Goal: Task Accomplishment & Management: Manage account settings

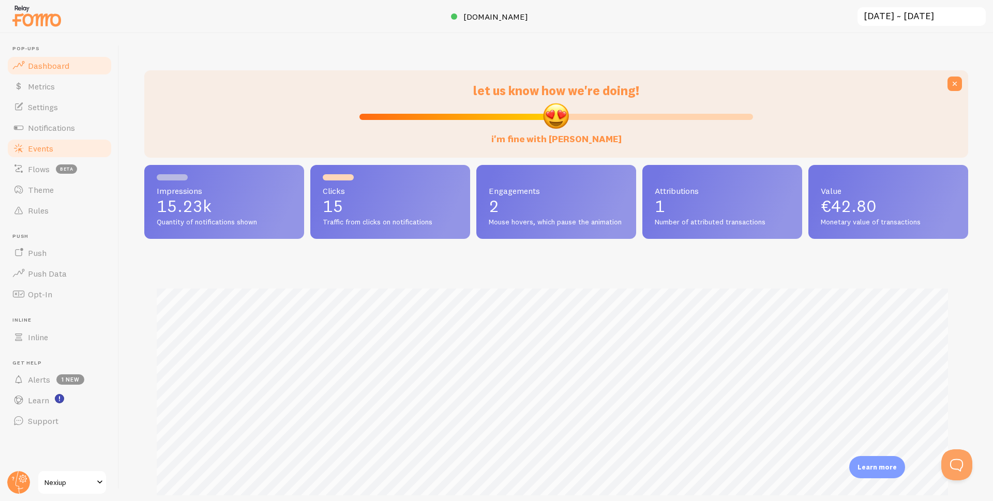
click at [32, 145] on span "Events" at bounding box center [40, 148] width 25 height 10
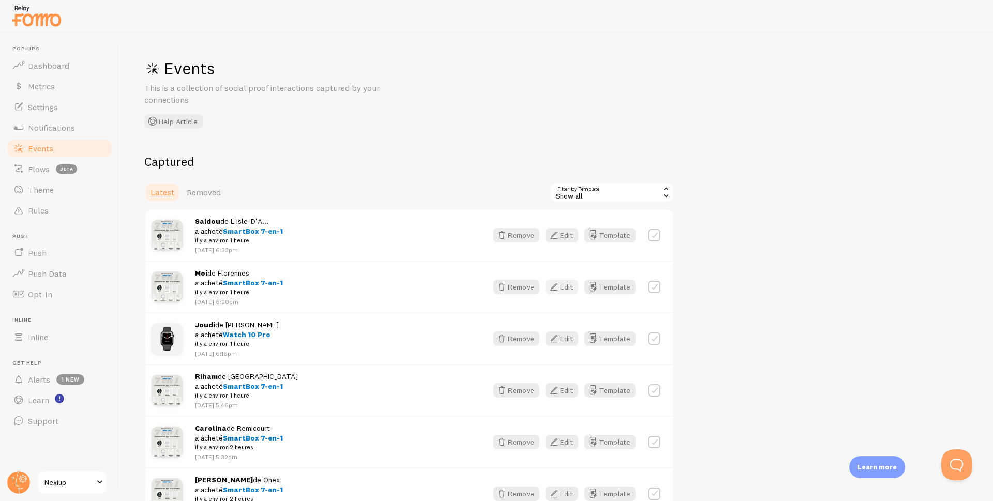
click at [561, 288] on button "Edit" at bounding box center [562, 287] width 33 height 14
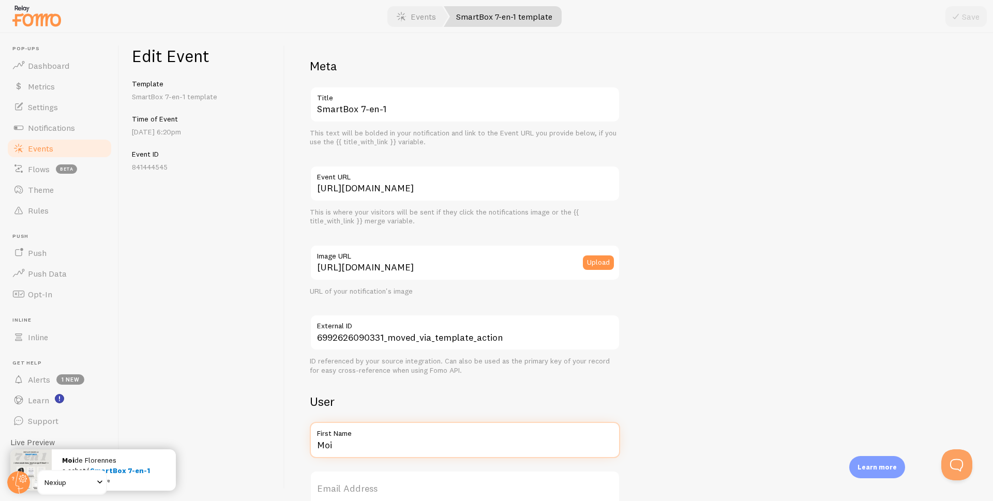
drag, startPoint x: 352, startPoint y: 445, endPoint x: 302, endPoint y: 453, distance: 50.8
click at [302, 453] on div "Meta SmartBox 7-en-1 Title This text will be bolded in your notification and li…" at bounding box center [639, 267] width 708 height 468
type input "[PERSON_NAME]"
click at [968, 17] on button "Save" at bounding box center [966, 16] width 41 height 21
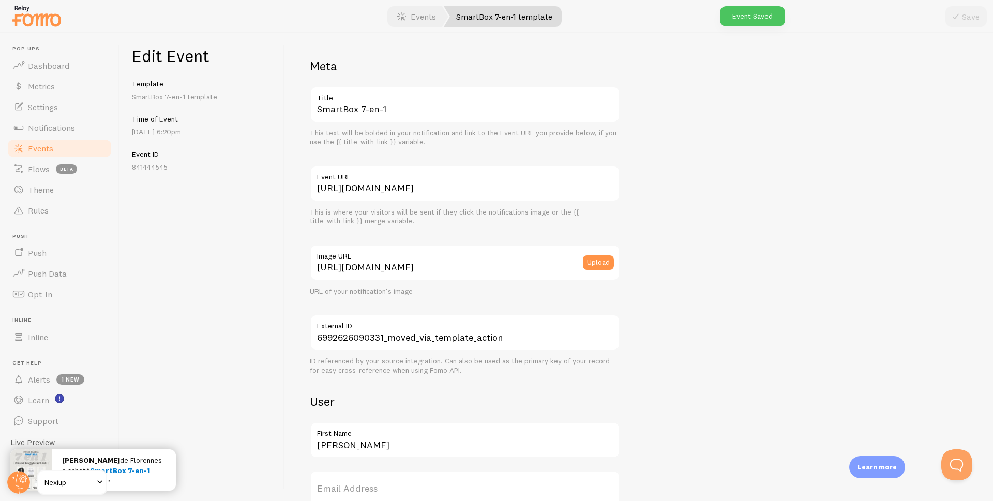
click at [36, 147] on span "Events" at bounding box center [40, 148] width 25 height 10
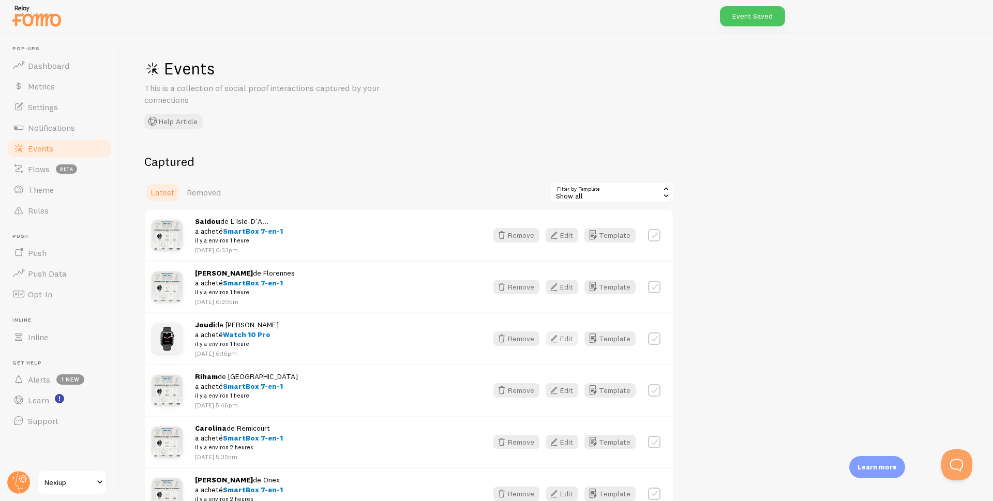
click at [565, 338] on button "Edit" at bounding box center [562, 339] width 33 height 14
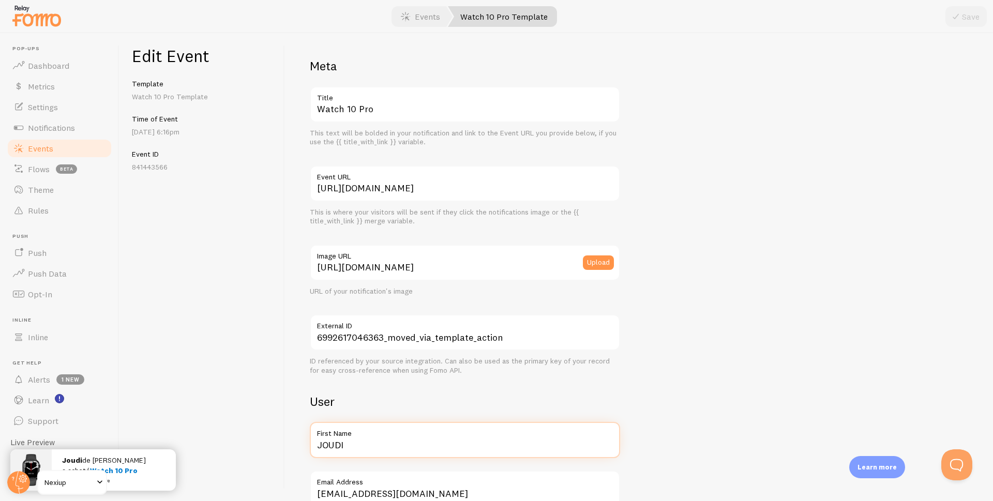
drag, startPoint x: 363, startPoint y: 444, endPoint x: 273, endPoint y: 451, distance: 90.3
click at [273, 451] on div "Edit Event Template Watch 10 Pro Template Time of Event [DATE] 6:16pm Event ID …" at bounding box center [557, 267] width 874 height 468
type input "[PERSON_NAME]"
click at [965, 19] on button "Save" at bounding box center [966, 16] width 41 height 21
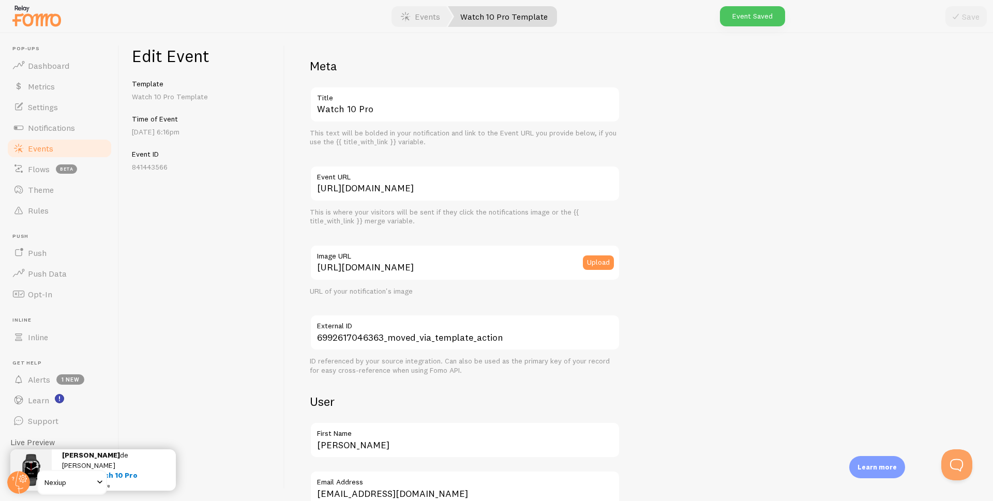
click at [48, 152] on span "Events" at bounding box center [40, 148] width 25 height 10
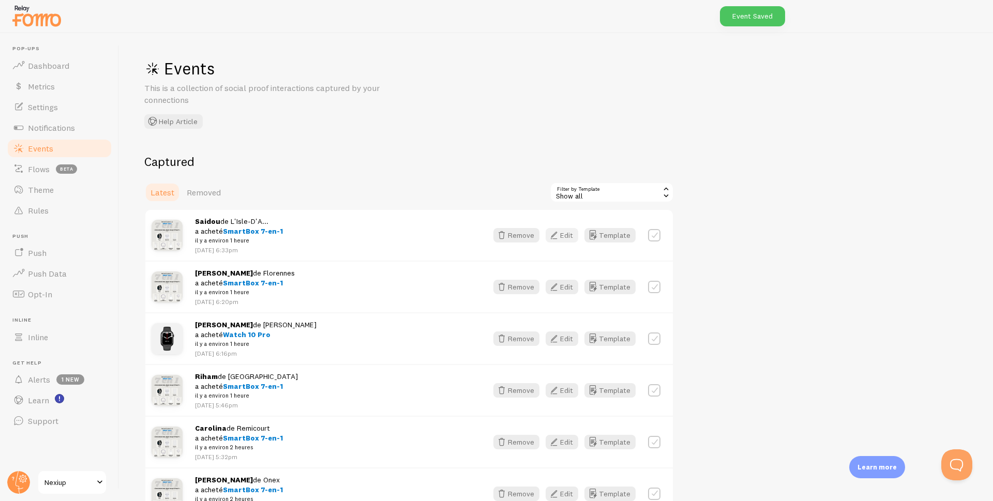
click at [567, 235] on button "Edit" at bounding box center [562, 235] width 33 height 14
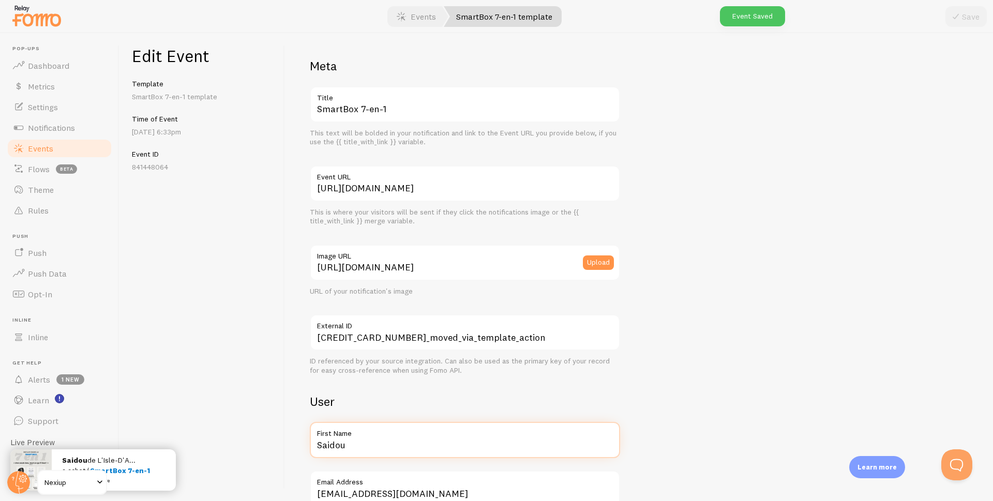
drag, startPoint x: 362, startPoint y: 449, endPoint x: 253, endPoint y: 447, distance: 109.2
click at [253, 451] on div "Edit Event Template SmartBox 7-en-1 template Time of Event [DATE] 6:33pm Event …" at bounding box center [557, 267] width 874 height 468
type input "Said"
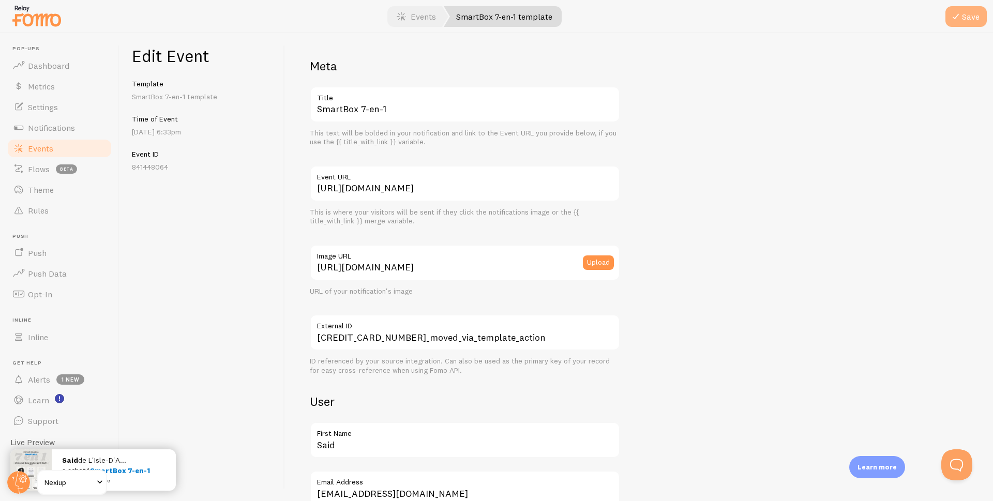
click at [959, 18] on icon "submit" at bounding box center [956, 16] width 12 height 12
click at [32, 153] on span "Events" at bounding box center [40, 148] width 25 height 10
